Goal: Book appointment/travel/reservation

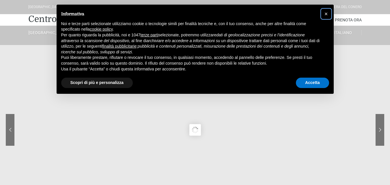
click at [326, 14] on span "×" at bounding box center [325, 14] width 3 height 6
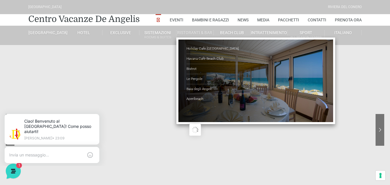
click at [193, 35] on li "Ristoranti & Bar Holiday Cafè De Angelis Resort Havana Cafè Beach Club Bistrot …" at bounding box center [194, 33] width 37 height 14
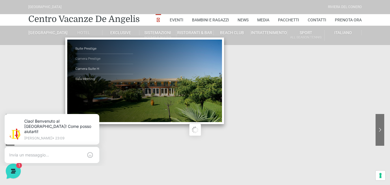
click at [91, 59] on link "Camera Prestige" at bounding box center [104, 59] width 58 height 10
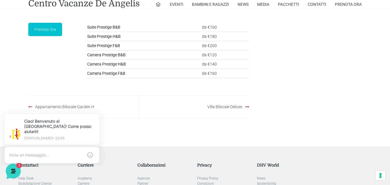
scroll to position [869, 0]
click at [52, 37] on link "Prenota Ora" at bounding box center [45, 29] width 34 height 13
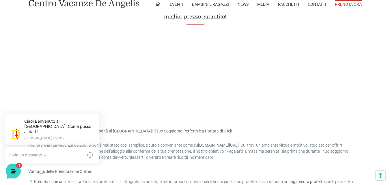
scroll to position [277, 0]
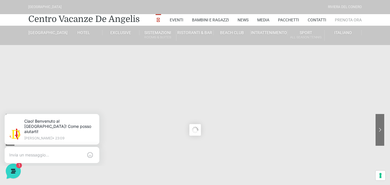
click at [335, 19] on link "Prenota Ora" at bounding box center [347, 20] width 27 height 12
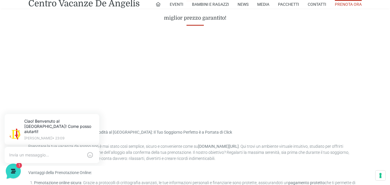
scroll to position [260, 0]
click at [290, 5] on link "Pacchetti" at bounding box center [288, 4] width 21 height 9
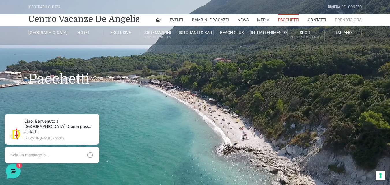
click at [346, 21] on link "Prenota Ora" at bounding box center [347, 20] width 27 height 12
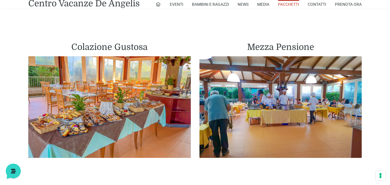
scroll to position [323, 0]
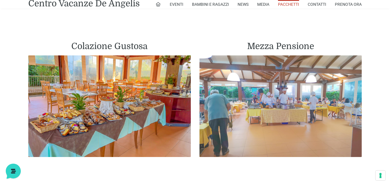
click at [271, 69] on img at bounding box center [280, 105] width 162 height 101
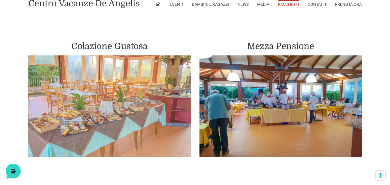
click at [106, 90] on img at bounding box center [109, 105] width 162 height 101
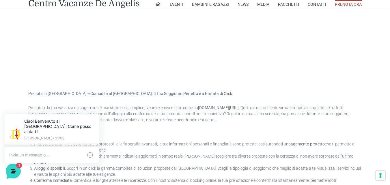
scroll to position [308, 0]
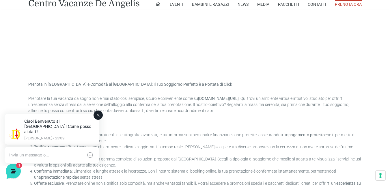
click at [54, 152] on textarea at bounding box center [46, 154] width 74 height 5
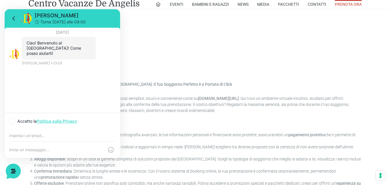
click at [237, 64] on div at bounding box center [195, 28] width 342 height 76
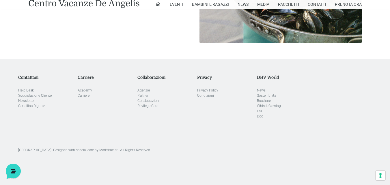
scroll to position [809, 0]
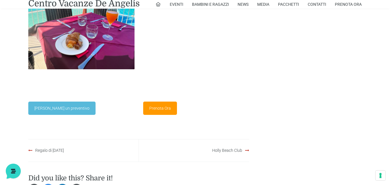
scroll to position [738, 0]
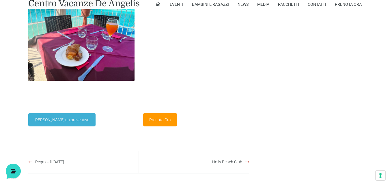
click at [49, 118] on link "[PERSON_NAME] un preventivo" at bounding box center [61, 119] width 67 height 13
